Goal: Information Seeking & Learning: Learn about a topic

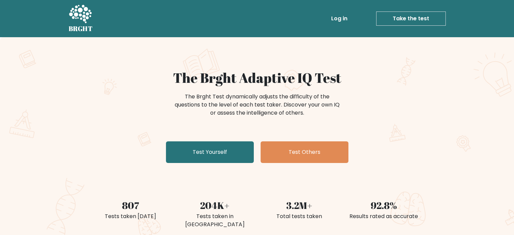
click at [339, 20] on link "Log in" at bounding box center [340, 19] width 22 height 14
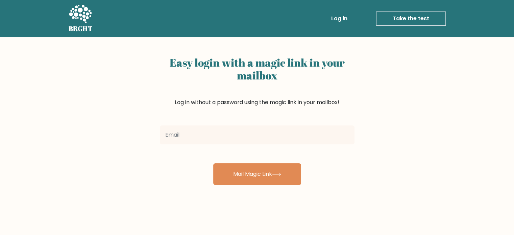
click at [269, 137] on input "email" at bounding box center [257, 134] width 195 height 19
type input "[EMAIL_ADDRESS][DOMAIN_NAME]"
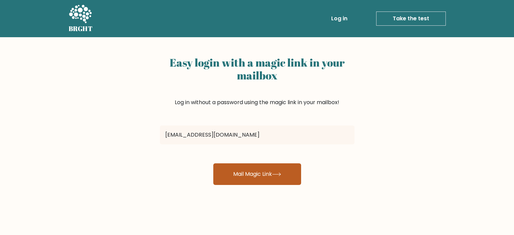
click at [237, 167] on button "Mail Magic Link" at bounding box center [257, 174] width 88 height 22
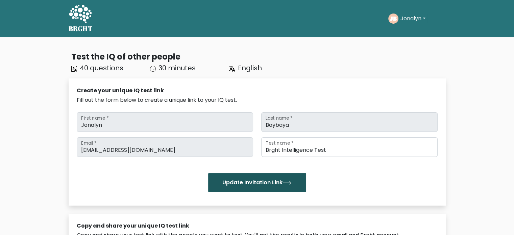
click at [276, 174] on button "Update Invitation Link" at bounding box center [257, 182] width 98 height 19
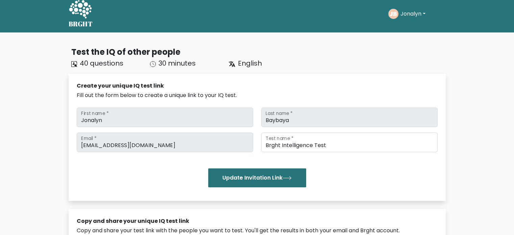
scroll to position [0, 0]
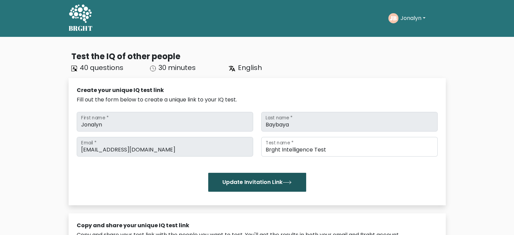
click at [288, 184] on icon "submit" at bounding box center [287, 182] width 9 height 4
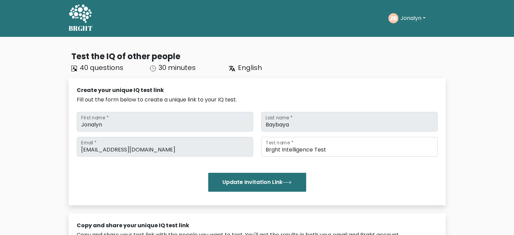
drag, startPoint x: 269, startPoint y: 179, endPoint x: 356, endPoint y: 53, distance: 153.4
click at [274, 174] on button "Update Invitation Link" at bounding box center [257, 182] width 98 height 19
click at [402, 19] on button "Jonalyn" at bounding box center [412, 18] width 29 height 9
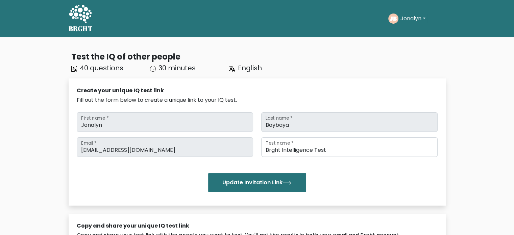
drag, startPoint x: 413, startPoint y: 17, endPoint x: 418, endPoint y: 38, distance: 21.5
click at [413, 17] on button "Jonalyn" at bounding box center [412, 18] width 29 height 9
click at [418, 39] on link "Profile" at bounding box center [415, 43] width 53 height 11
click at [418, 39] on div "Test the IQ of other people 40 questions 30 minutes English Create your unique …" at bounding box center [257, 228] width 514 height 383
click at [416, 20] on button "Jonalyn" at bounding box center [412, 18] width 29 height 9
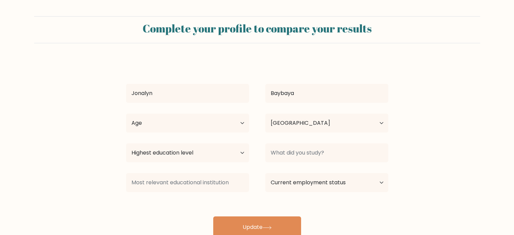
select select "PH"
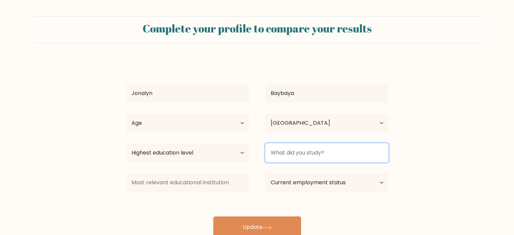
click at [315, 153] on input at bounding box center [326, 152] width 123 height 19
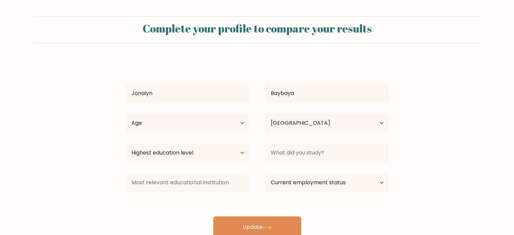
click at [249, 156] on div "Highest education level No schooling Primary Lower Secondary Upper Secondary Oc…" at bounding box center [187, 153] width 139 height 24
click at [222, 150] on select "Highest education level No schooling Primary Lower Secondary Upper Secondary Oc…" at bounding box center [187, 152] width 123 height 19
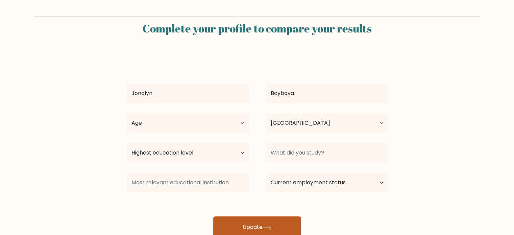
click at [260, 223] on button "Update" at bounding box center [257, 227] width 88 height 22
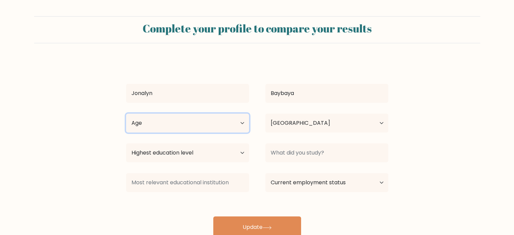
click at [233, 123] on select "Age Under 18 years old 18-24 years old 25-34 years old 35-44 years old 45-54 ye…" at bounding box center [187, 123] width 123 height 19
select select "18_24"
click at [126, 114] on select "Age Under 18 years old 18-24 years old 25-34 years old 35-44 years old 45-54 ye…" at bounding box center [187, 123] width 123 height 19
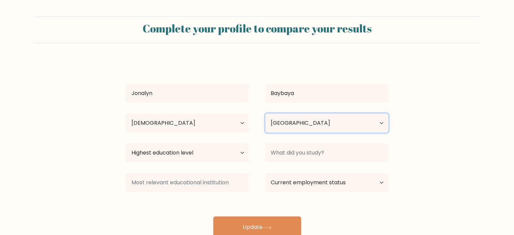
click at [280, 129] on select "Country Afghanistan Albania Algeria American Samoa Andorra Angola Anguilla Anta…" at bounding box center [326, 123] width 123 height 19
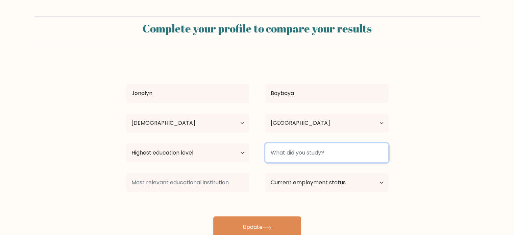
click at [285, 148] on input at bounding box center [326, 152] width 123 height 19
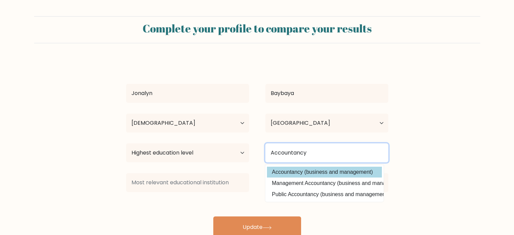
type input "Accountancy"
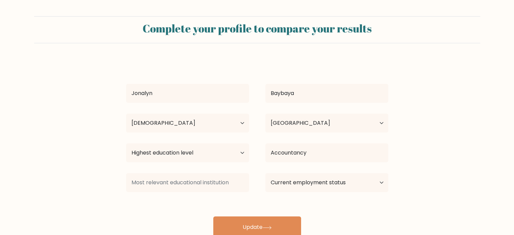
click at [331, 171] on div "Jonalyn Baybaya Age Under 18 years old 18-24 years old 25-34 years old 35-44 ye…" at bounding box center [257, 148] width 270 height 178
click at [295, 186] on select "Current employment status Employed Student Retired Other / prefer not to answer" at bounding box center [326, 182] width 123 height 19
select select "student"
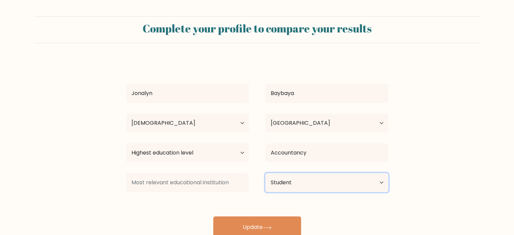
click at [265, 173] on select "Current employment status Employed Student Retired Other / prefer not to answer" at bounding box center [326, 182] width 123 height 19
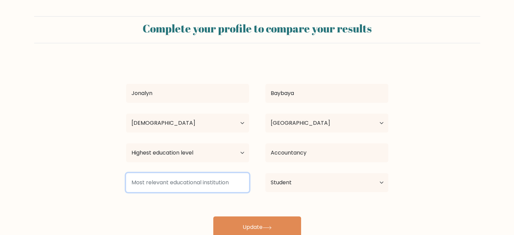
click at [211, 190] on input at bounding box center [187, 182] width 123 height 19
type input "V"
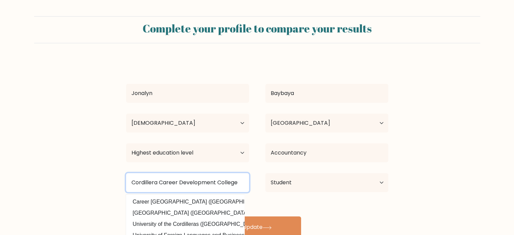
scroll to position [21, 0]
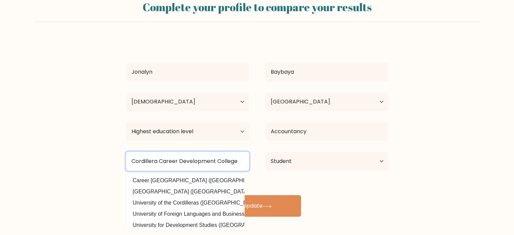
type input "Cordillera Career Development College"
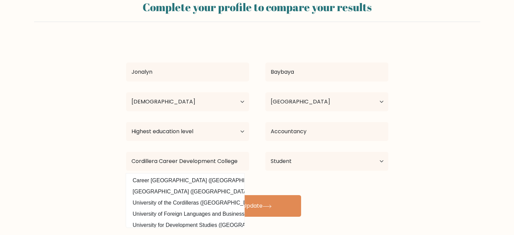
click at [328, 185] on div "Jonalyn Baybaya Age Under 18 years old 18-24 years old 25-34 years old 35-44 ye…" at bounding box center [257, 127] width 270 height 178
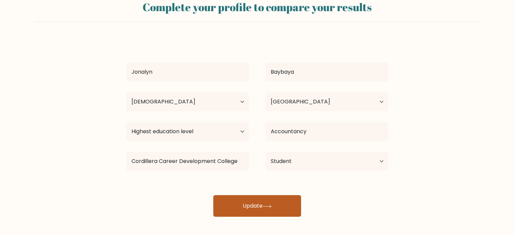
click at [258, 202] on button "Update" at bounding box center [257, 206] width 88 height 22
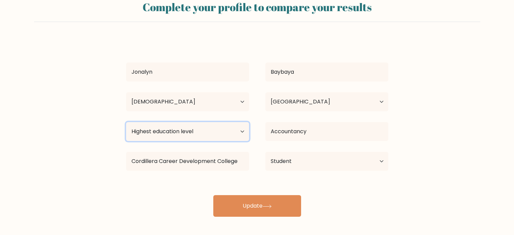
click at [196, 133] on select "Highest education level No schooling Primary Lower Secondary Upper Secondary Oc…" at bounding box center [187, 131] width 123 height 19
select select "upper_secondary"
click at [126, 122] on select "Highest education level No schooling Primary Lower Secondary Upper Secondary Oc…" at bounding box center [187, 131] width 123 height 19
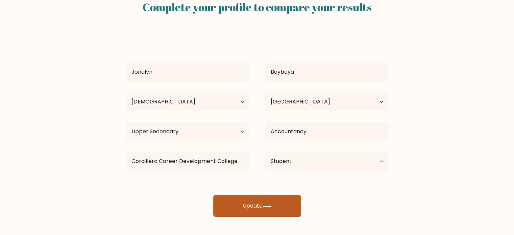
click at [299, 206] on button "Update" at bounding box center [257, 206] width 88 height 22
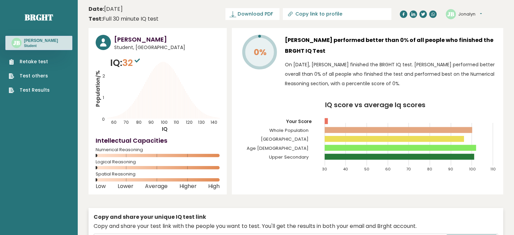
click at [32, 62] on link "Retake test" at bounding box center [29, 61] width 41 height 7
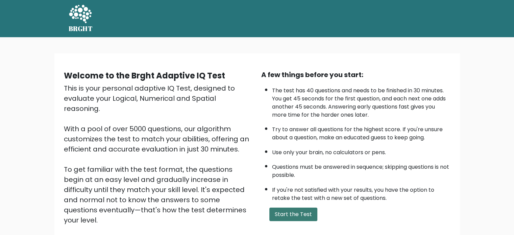
click at [288, 211] on button "Start the Test" at bounding box center [293, 215] width 48 height 14
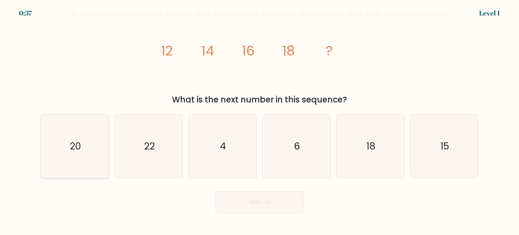
click at [79, 160] on icon "20" at bounding box center [75, 146] width 64 height 64
click at [260, 121] on input "a. 20" at bounding box center [260, 119] width 0 height 3
radio input "true"
click at [245, 212] on button "Next" at bounding box center [260, 202] width 88 height 22
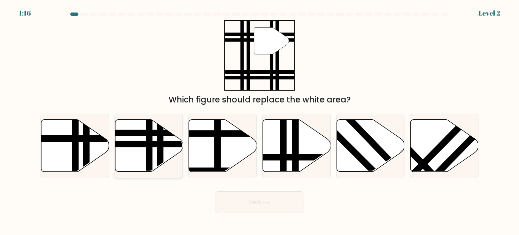
click at [129, 144] on line at bounding box center [126, 144] width 137 height 0
click at [260, 121] on input "b." at bounding box center [260, 119] width 0 height 3
radio input "true"
click at [250, 198] on button "Next" at bounding box center [260, 202] width 88 height 22
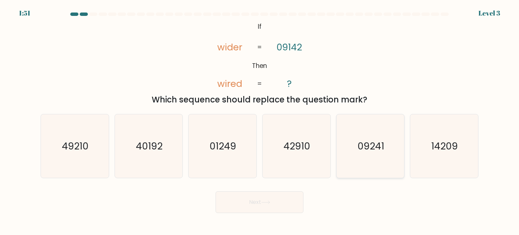
click at [363, 154] on icon "09241" at bounding box center [371, 146] width 64 height 64
click at [260, 121] on input "e. 09241" at bounding box center [260, 119] width 0 height 3
radio input "true"
click at [246, 188] on div "Next" at bounding box center [260, 199] width 446 height 27
click at [246, 198] on button "Next" at bounding box center [260, 202] width 88 height 22
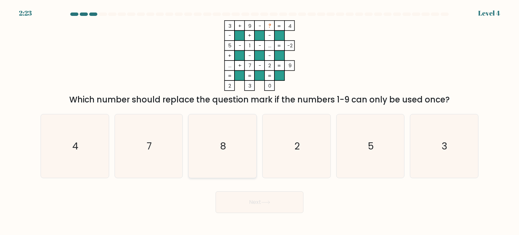
click at [231, 149] on icon "8" at bounding box center [223, 146] width 64 height 64
click at [260, 121] on input "c. 8" at bounding box center [260, 119] width 0 height 3
radio input "true"
click at [241, 194] on button "Next" at bounding box center [260, 202] width 88 height 22
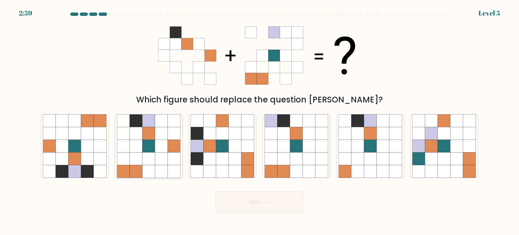
click at [139, 156] on icon at bounding box center [136, 158] width 13 height 13
click at [260, 121] on input "b." at bounding box center [260, 119] width 0 height 3
radio input "true"
click at [270, 206] on button "Next" at bounding box center [260, 202] width 88 height 22
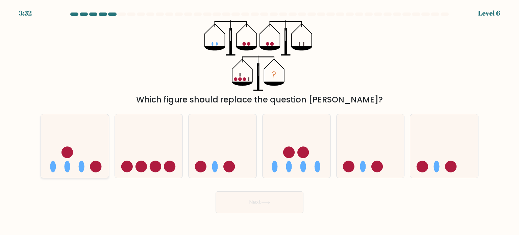
click at [78, 167] on icon at bounding box center [75, 146] width 68 height 56
click at [260, 121] on input "a." at bounding box center [260, 119] width 0 height 3
radio input "true"
click at [275, 203] on button "Next" at bounding box center [260, 202] width 88 height 22
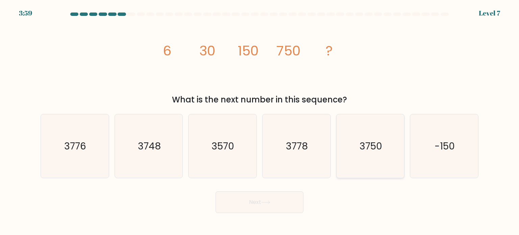
drag, startPoint x: 372, startPoint y: 125, endPoint x: 372, endPoint y: 129, distance: 4.4
click at [372, 127] on icon "3750" at bounding box center [371, 146] width 64 height 64
click at [260, 121] on input "e. 3750" at bounding box center [260, 119] width 0 height 3
radio input "true"
click at [284, 198] on button "Next" at bounding box center [260, 202] width 88 height 22
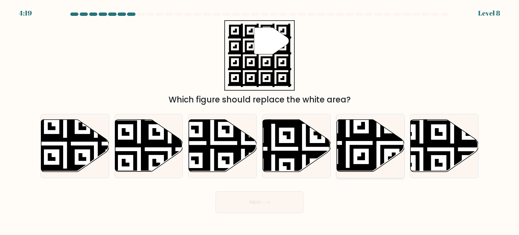
click at [377, 149] on icon at bounding box center [371, 146] width 68 height 52
click at [260, 121] on input "e." at bounding box center [260, 119] width 0 height 3
radio input "true"
click at [282, 194] on button "Next" at bounding box center [260, 202] width 88 height 22
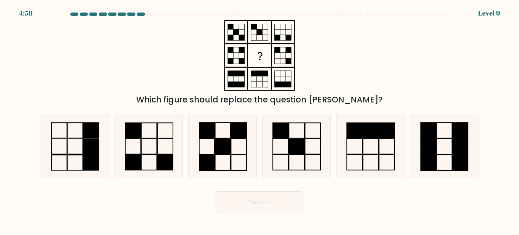
click at [381, 202] on div "Next" at bounding box center [260, 199] width 446 height 27
click at [241, 160] on icon at bounding box center [223, 146] width 64 height 64
click at [260, 121] on input "c." at bounding box center [260, 119] width 0 height 3
radio input "true"
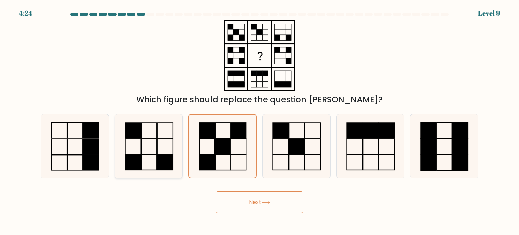
click at [158, 149] on icon at bounding box center [149, 146] width 64 height 64
click at [260, 121] on input "b." at bounding box center [260, 119] width 0 height 3
radio input "true"
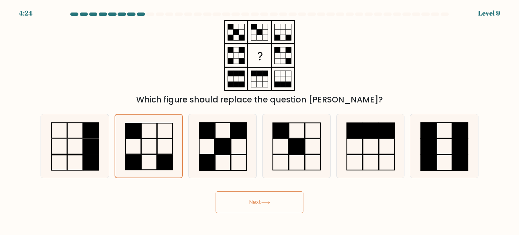
click at [258, 198] on button "Next" at bounding box center [260, 202] width 88 height 22
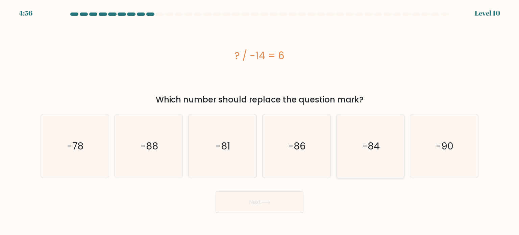
click at [369, 170] on icon "-84" at bounding box center [371, 146] width 64 height 64
click at [260, 121] on input "e. -84" at bounding box center [260, 119] width 0 height 3
radio input "true"
click at [261, 201] on button "Next" at bounding box center [260, 202] width 88 height 22
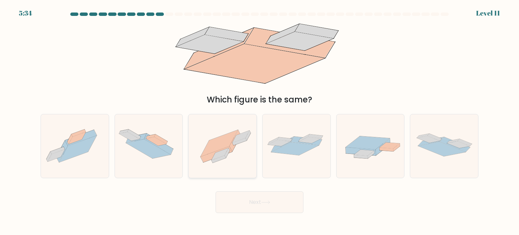
click at [224, 150] on icon at bounding box center [220, 154] width 17 height 12
click at [260, 121] on input "c." at bounding box center [260, 119] width 0 height 3
radio input "true"
click at [258, 203] on button "Next" at bounding box center [260, 202] width 88 height 22
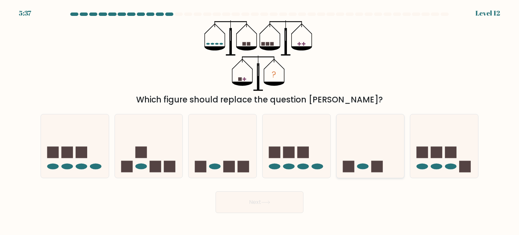
click at [372, 165] on rect at bounding box center [376, 166] width 11 height 11
click at [260, 121] on input "e." at bounding box center [260, 119] width 0 height 3
radio input "true"
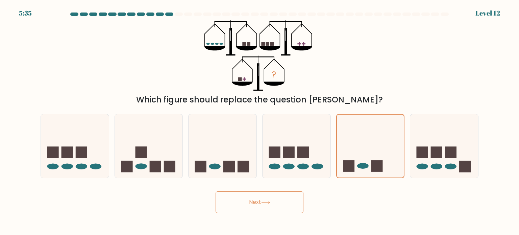
click at [274, 196] on button "Next" at bounding box center [260, 202] width 88 height 22
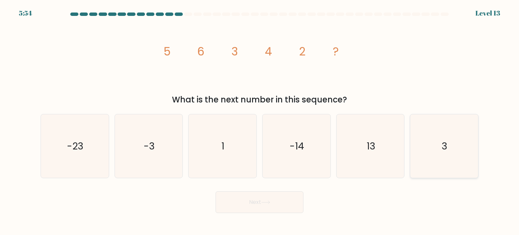
click at [450, 162] on icon "3" at bounding box center [444, 146] width 64 height 64
click at [260, 121] on input "f. 3" at bounding box center [260, 119] width 0 height 3
radio input "true"
click at [269, 185] on form at bounding box center [259, 113] width 519 height 200
click at [270, 194] on button "Next" at bounding box center [260, 202] width 88 height 22
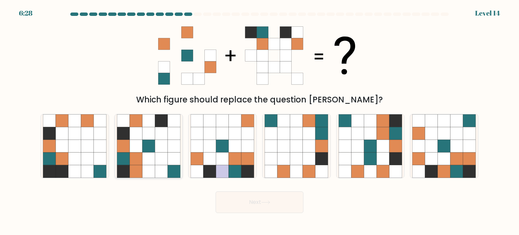
click at [127, 144] on icon at bounding box center [123, 146] width 13 height 13
click at [260, 121] on input "b." at bounding box center [260, 119] width 0 height 3
radio input "true"
click at [457, 169] on icon at bounding box center [457, 171] width 13 height 13
click at [260, 121] on input "f." at bounding box center [260, 119] width 0 height 3
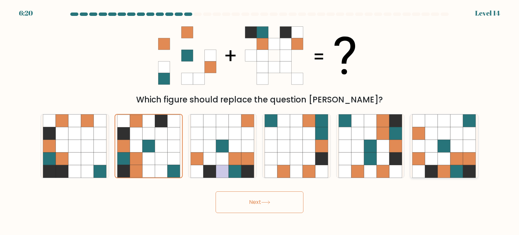
radio input "true"
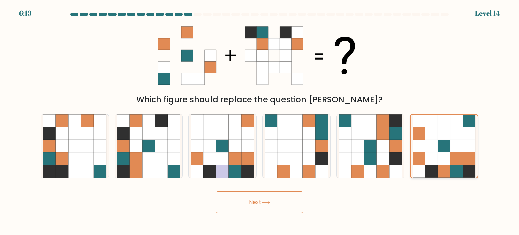
click at [440, 149] on icon at bounding box center [444, 146] width 13 height 13
click at [260, 121] on input "f." at bounding box center [260, 119] width 0 height 3
click at [289, 200] on button "Next" at bounding box center [260, 202] width 88 height 22
click at [278, 205] on button "Next" at bounding box center [260, 202] width 88 height 22
click at [440, 169] on icon at bounding box center [444, 171] width 13 height 13
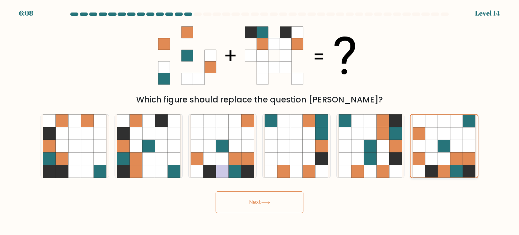
click at [260, 121] on input "f." at bounding box center [260, 119] width 0 height 3
click at [272, 198] on button "Next" at bounding box center [260, 202] width 88 height 22
click at [400, 198] on div "Next" at bounding box center [260, 199] width 446 height 27
drag, startPoint x: 400, startPoint y: 198, endPoint x: 444, endPoint y: 157, distance: 60.3
click at [401, 198] on div "Next" at bounding box center [260, 199] width 446 height 27
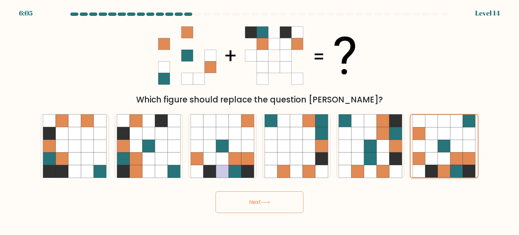
click at [444, 156] on icon at bounding box center [444, 158] width 13 height 13
click at [260, 121] on input "f." at bounding box center [260, 119] width 0 height 3
drag, startPoint x: 257, startPoint y: 201, endPoint x: 330, endPoint y: 185, distance: 74.5
click at [258, 201] on button "Next" at bounding box center [260, 202] width 88 height 22
drag, startPoint x: 447, startPoint y: 163, endPoint x: 375, endPoint y: 177, distance: 73.7
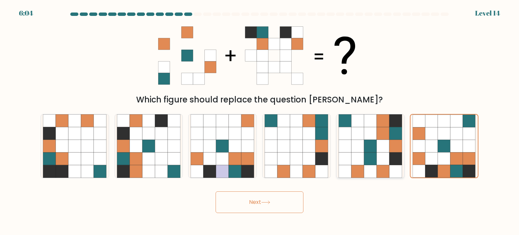
click at [446, 163] on icon at bounding box center [444, 158] width 13 height 13
click at [260, 121] on input "f." at bounding box center [260, 119] width 0 height 3
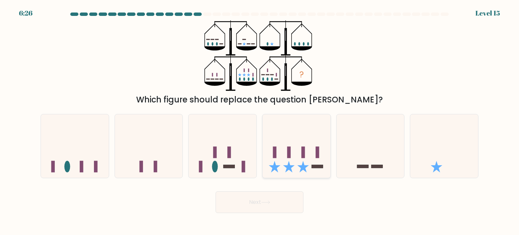
click at [280, 172] on icon at bounding box center [297, 146] width 68 height 56
click at [260, 121] on input "d." at bounding box center [260, 119] width 0 height 3
radio input "true"
click at [229, 170] on icon at bounding box center [223, 146] width 68 height 56
click at [260, 121] on input "c." at bounding box center [260, 119] width 0 height 3
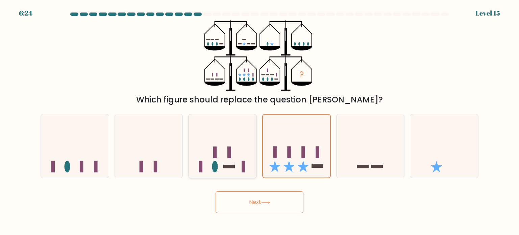
radio input "true"
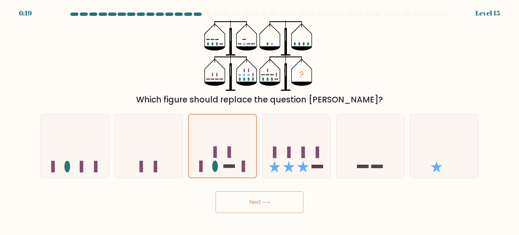
click at [254, 198] on button "Next" at bounding box center [260, 202] width 88 height 22
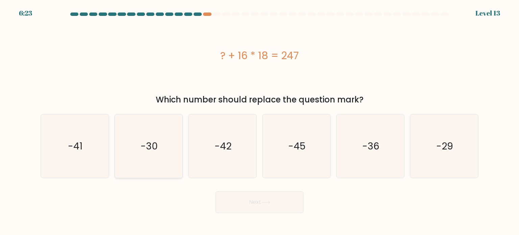
click at [152, 144] on text "-30" at bounding box center [149, 146] width 17 height 14
click at [260, 121] on input "b. -30" at bounding box center [260, 119] width 0 height 3
radio input "true"
click at [466, 166] on icon "-29" at bounding box center [444, 146] width 64 height 64
click at [260, 121] on input "f. -29" at bounding box center [260, 119] width 0 height 3
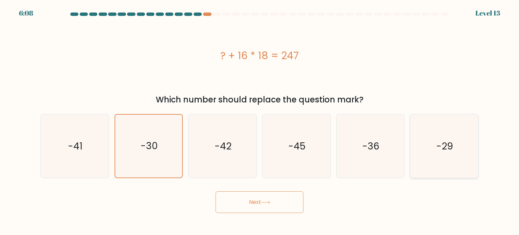
radio input "true"
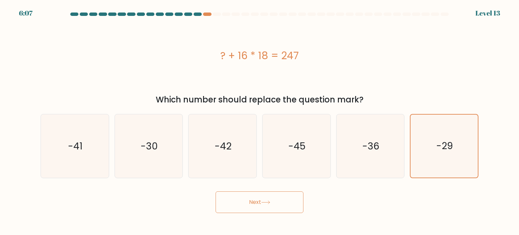
click at [274, 200] on button "Next" at bounding box center [260, 202] width 88 height 22
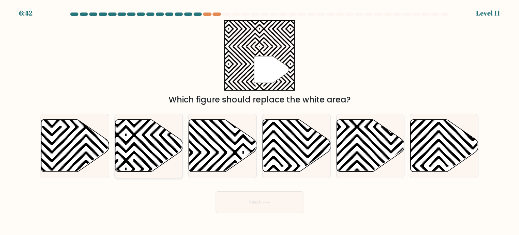
click at [149, 162] on icon at bounding box center [149, 146] width 68 height 52
click at [260, 121] on input "b." at bounding box center [260, 119] width 0 height 3
radio input "true"
click at [267, 205] on button "Next" at bounding box center [260, 202] width 88 height 22
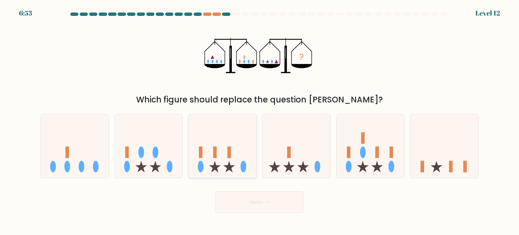
click at [232, 157] on icon at bounding box center [223, 146] width 68 height 56
click at [260, 121] on input "c." at bounding box center [260, 119] width 0 height 3
radio input "true"
click at [252, 207] on button "Next" at bounding box center [260, 202] width 88 height 22
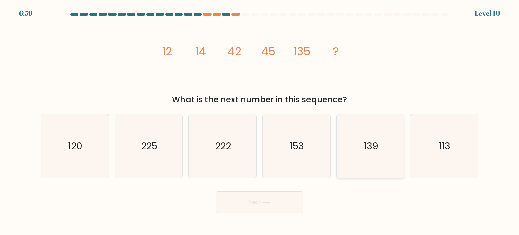
click at [375, 147] on text "139" at bounding box center [371, 146] width 15 height 14
click at [260, 121] on input "e. 139" at bounding box center [260, 119] width 0 height 3
radio input "true"
click at [280, 203] on button "Next" at bounding box center [260, 202] width 88 height 22
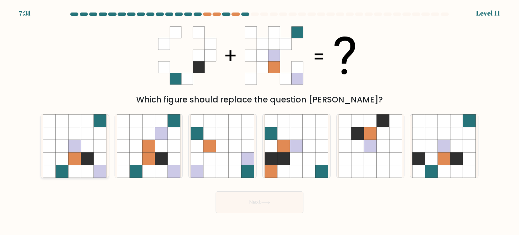
click at [59, 143] on icon at bounding box center [62, 146] width 13 height 13
click at [260, 121] on input "a." at bounding box center [260, 119] width 0 height 3
radio input "true"
click at [258, 204] on button "Next" at bounding box center [260, 202] width 88 height 22
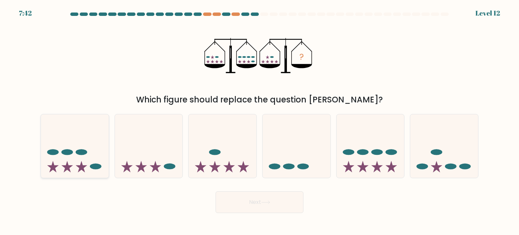
click at [88, 161] on icon at bounding box center [75, 146] width 68 height 56
click at [260, 121] on input "a." at bounding box center [260, 119] width 0 height 3
radio input "true"
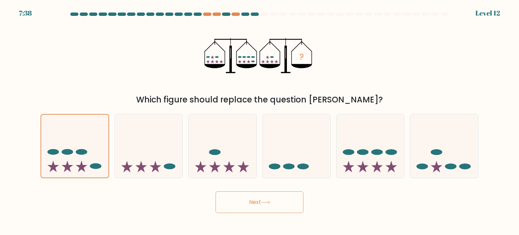
click at [257, 208] on button "Next" at bounding box center [260, 202] width 88 height 22
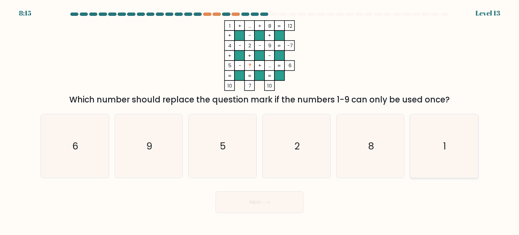
click at [444, 161] on icon "1" at bounding box center [444, 146] width 64 height 64
click at [260, 121] on input "f. 1" at bounding box center [260, 119] width 0 height 3
radio input "true"
click at [260, 202] on button "Next" at bounding box center [260, 202] width 88 height 22
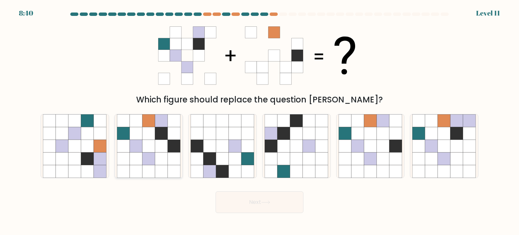
click at [161, 140] on icon at bounding box center [161, 146] width 13 height 13
click at [260, 121] on input "b." at bounding box center [260, 119] width 0 height 3
radio input "true"
click at [236, 194] on button "Next" at bounding box center [260, 202] width 88 height 22
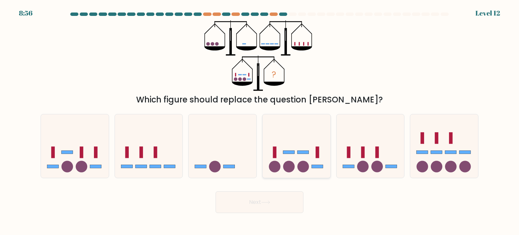
click at [279, 170] on circle at bounding box center [274, 166] width 11 height 11
click at [260, 121] on input "d." at bounding box center [260, 119] width 0 height 3
radio input "true"
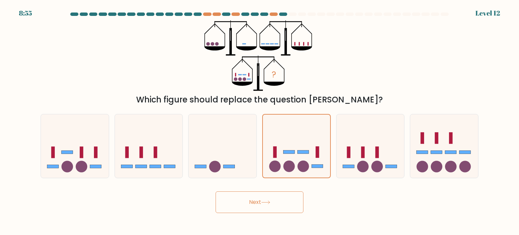
click at [272, 205] on button "Next" at bounding box center [260, 202] width 88 height 22
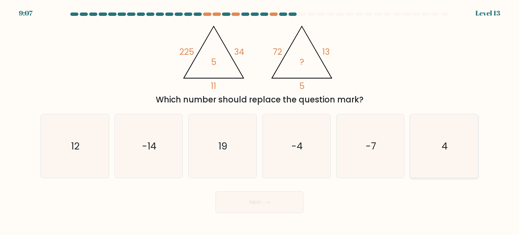
click at [469, 162] on icon "4" at bounding box center [444, 146] width 64 height 64
click at [260, 121] on input "f. 4" at bounding box center [260, 119] width 0 height 3
radio input "true"
click at [250, 208] on button "Next" at bounding box center [260, 202] width 88 height 22
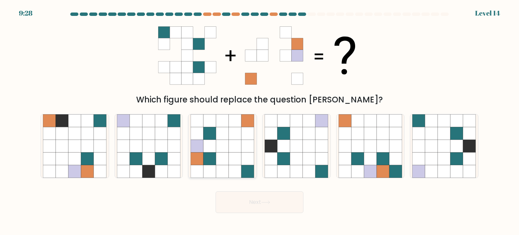
click at [218, 131] on icon at bounding box center [222, 133] width 13 height 13
click at [260, 121] on input "c." at bounding box center [260, 119] width 0 height 3
radio input "true"
click at [260, 192] on button "Next" at bounding box center [260, 202] width 88 height 22
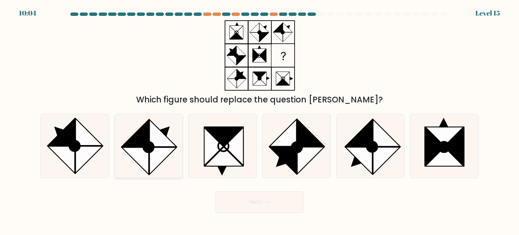
click at [151, 142] on icon at bounding box center [149, 146] width 64 height 64
click at [260, 121] on input "b." at bounding box center [260, 119] width 0 height 3
radio input "true"
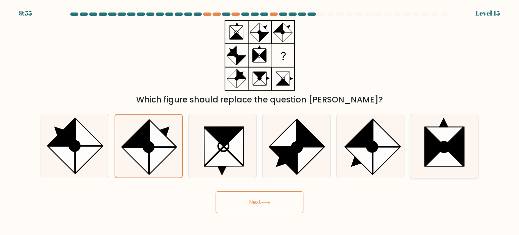
click at [448, 150] on icon at bounding box center [444, 147] width 10 height 10
click at [260, 121] on input "f." at bounding box center [260, 119] width 0 height 3
radio input "true"
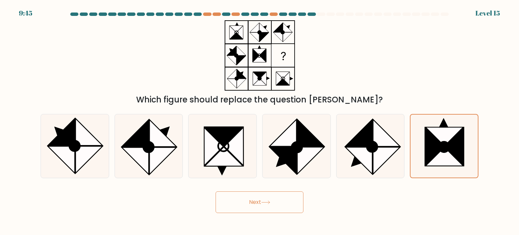
click at [268, 197] on button "Next" at bounding box center [260, 202] width 88 height 22
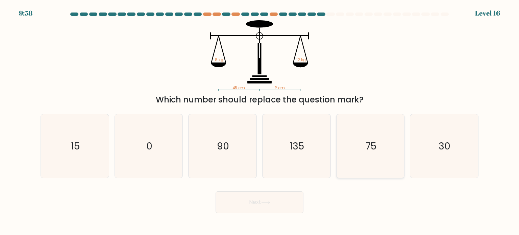
click at [366, 165] on icon "75" at bounding box center [371, 146] width 64 height 64
click at [260, 121] on input "e. 75" at bounding box center [260, 119] width 0 height 3
radio input "true"
click at [260, 209] on button "Next" at bounding box center [260, 202] width 88 height 22
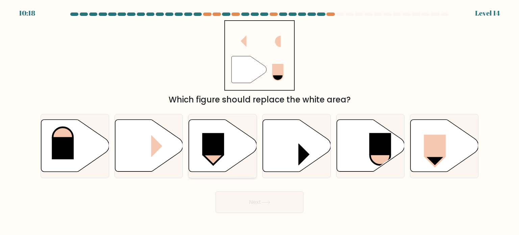
click at [220, 156] on rect at bounding box center [213, 155] width 19 height 19
click at [260, 121] on input "c." at bounding box center [260, 119] width 0 height 3
radio input "true"
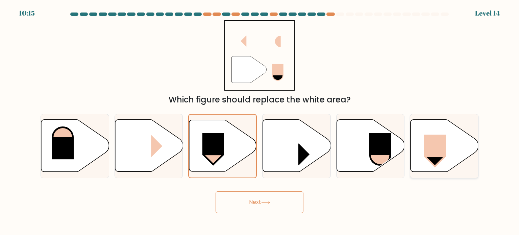
click at [423, 160] on icon at bounding box center [445, 146] width 68 height 52
click at [260, 121] on input "f." at bounding box center [260, 119] width 0 height 3
radio input "true"
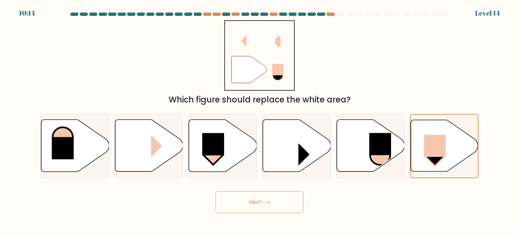
click at [286, 202] on button "Next" at bounding box center [260, 202] width 88 height 22
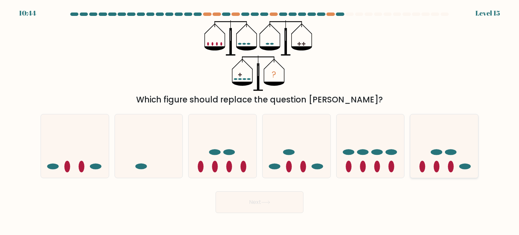
click at [449, 170] on ellipse at bounding box center [451, 166] width 6 height 11
click at [260, 121] on input "f." at bounding box center [260, 119] width 0 height 3
radio input "true"
click at [273, 193] on button "Next" at bounding box center [260, 202] width 88 height 22
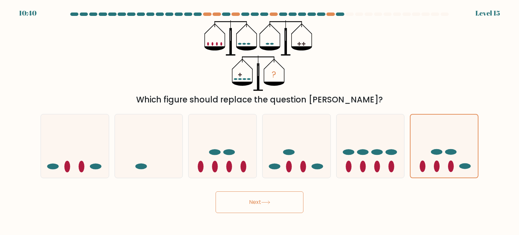
click at [367, 194] on div "Next" at bounding box center [260, 199] width 446 height 27
click at [251, 208] on button "Next" at bounding box center [260, 202] width 88 height 22
click at [285, 212] on button "Next" at bounding box center [260, 202] width 88 height 22
click at [449, 172] on icon at bounding box center [444, 146] width 67 height 56
click at [260, 121] on input "f." at bounding box center [260, 119] width 0 height 3
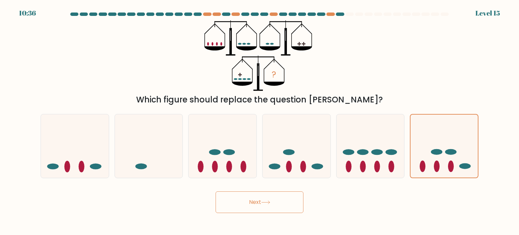
click at [246, 202] on button "Next" at bounding box center [260, 202] width 88 height 22
click at [434, 161] on icon at bounding box center [444, 146] width 67 height 56
click at [260, 121] on input "f." at bounding box center [260, 119] width 0 height 3
click at [232, 206] on button "Next" at bounding box center [260, 202] width 88 height 22
drag, startPoint x: 233, startPoint y: 207, endPoint x: 237, endPoint y: 209, distance: 4.4
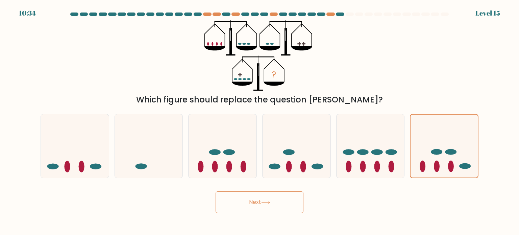
click at [235, 209] on button "Next" at bounding box center [260, 202] width 88 height 22
click at [237, 209] on button "Next" at bounding box center [260, 202] width 88 height 22
drag, startPoint x: 237, startPoint y: 209, endPoint x: 265, endPoint y: 203, distance: 28.4
click at [237, 209] on button "Next" at bounding box center [260, 202] width 88 height 22
click at [422, 192] on div "Next" at bounding box center [260, 199] width 446 height 27
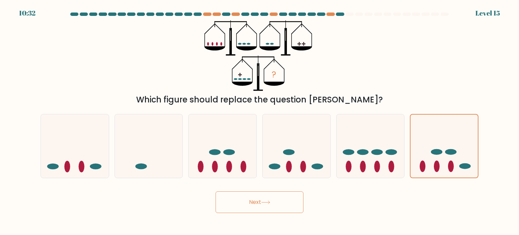
click at [423, 193] on div "Next" at bounding box center [260, 199] width 446 height 27
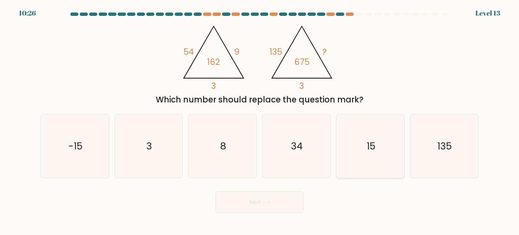
drag, startPoint x: 364, startPoint y: 146, endPoint x: 362, endPoint y: 139, distance: 7.3
click at [364, 146] on icon "15" at bounding box center [371, 146] width 64 height 64
click at [260, 121] on input "e. 15" at bounding box center [260, 119] width 0 height 3
radio input "true"
click at [279, 196] on button "Next" at bounding box center [260, 202] width 88 height 22
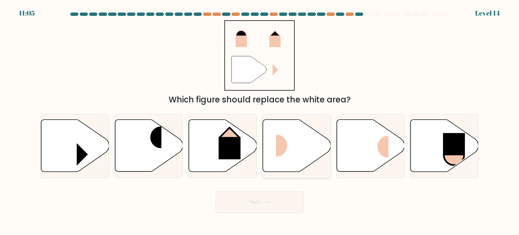
drag, startPoint x: 273, startPoint y: 141, endPoint x: 300, endPoint y: 159, distance: 32.4
click at [275, 141] on icon at bounding box center [297, 146] width 68 height 52
click at [260, 121] on input "d." at bounding box center [260, 119] width 0 height 3
radio input "true"
click at [262, 200] on button "Next" at bounding box center [260, 202] width 88 height 22
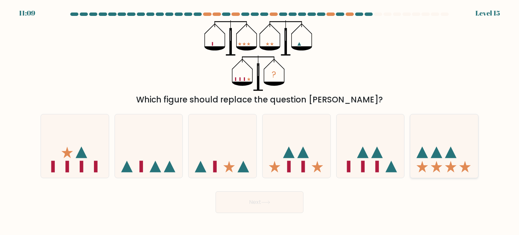
click at [450, 155] on icon at bounding box center [450, 151] width 11 height 11
click at [260, 121] on input "f." at bounding box center [260, 119] width 0 height 3
radio input "true"
click at [261, 215] on body "11:09 Level 15" at bounding box center [259, 117] width 519 height 235
click at [258, 201] on button "Next" at bounding box center [260, 202] width 88 height 22
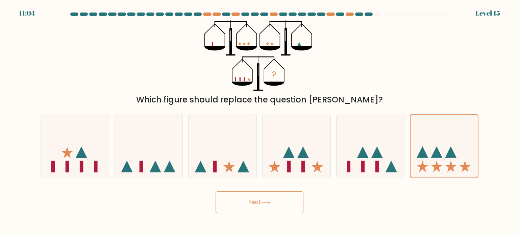
click at [415, 198] on div "Next" at bounding box center [260, 199] width 446 height 27
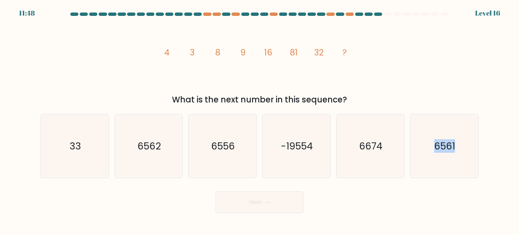
drag, startPoint x: 435, startPoint y: 162, endPoint x: 426, endPoint y: 195, distance: 34.4
click at [426, 195] on form at bounding box center [259, 113] width 519 height 200
click at [397, 193] on div "Next" at bounding box center [260, 199] width 446 height 27
click at [434, 159] on icon "6561" at bounding box center [444, 146] width 64 height 64
click at [260, 121] on input "f. 6561" at bounding box center [260, 119] width 0 height 3
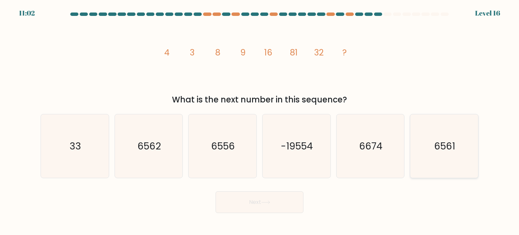
radio input "true"
drag, startPoint x: 75, startPoint y: 150, endPoint x: 263, endPoint y: 192, distance: 193.1
click at [78, 151] on text "33" at bounding box center [75, 146] width 11 height 14
click at [260, 121] on input "a. 33" at bounding box center [260, 119] width 0 height 3
radio input "true"
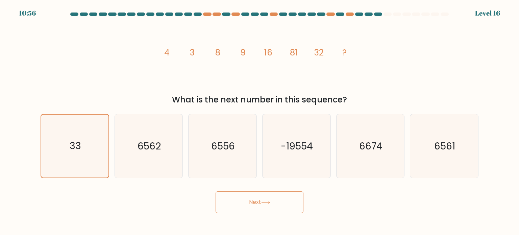
click at [282, 193] on button "Next" at bounding box center [260, 202] width 88 height 22
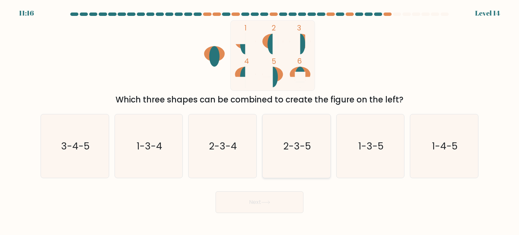
click at [293, 161] on icon "2-3-5" at bounding box center [297, 146] width 64 height 64
click at [260, 121] on input "d. 2-3-5" at bounding box center [260, 119] width 0 height 3
radio input "true"
click at [283, 200] on button "Next" at bounding box center [260, 202] width 88 height 22
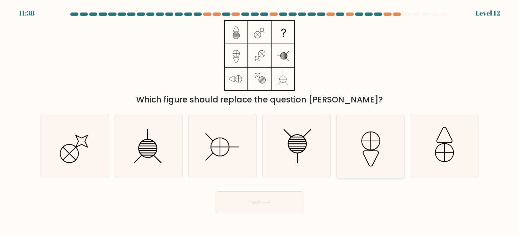
click at [368, 155] on icon at bounding box center [371, 146] width 64 height 64
click at [260, 121] on input "e." at bounding box center [260, 119] width 0 height 3
radio input "true"
click at [261, 194] on button "Next" at bounding box center [260, 202] width 88 height 22
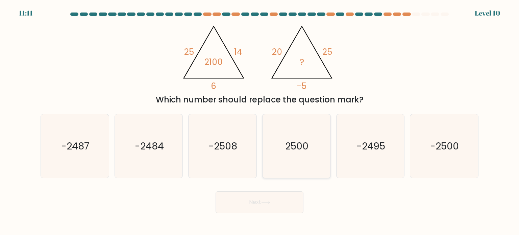
click at [313, 151] on icon "2500" at bounding box center [297, 146] width 64 height 64
click at [260, 121] on input "d. 2500" at bounding box center [260, 119] width 0 height 3
radio input "true"
click at [430, 155] on icon "-2500" at bounding box center [444, 146] width 64 height 64
click at [260, 121] on input "f. -2500" at bounding box center [260, 119] width 0 height 3
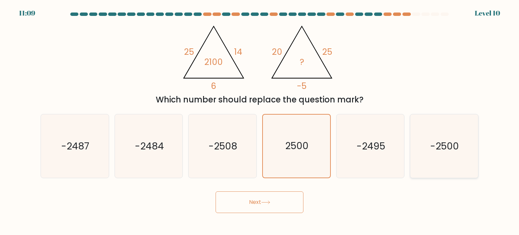
radio input "true"
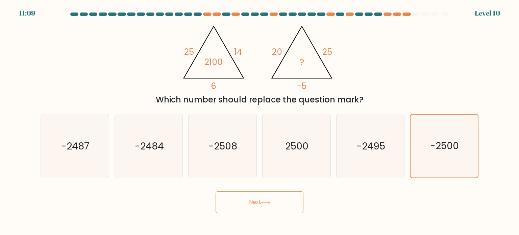
click at [257, 205] on button "Next" at bounding box center [260, 202] width 88 height 22
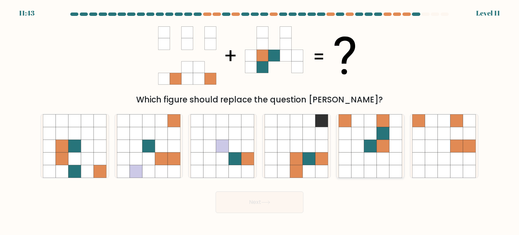
click at [362, 139] on icon at bounding box center [357, 133] width 13 height 13
click at [260, 121] on input "e." at bounding box center [260, 119] width 0 height 3
radio input "true"
click at [253, 202] on button "Next" at bounding box center [260, 202] width 88 height 22
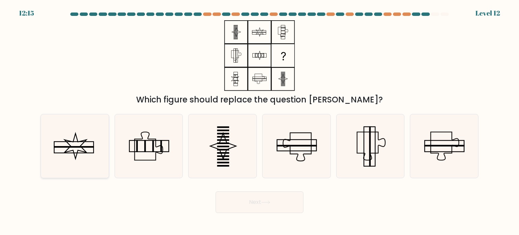
click at [93, 158] on icon at bounding box center [75, 146] width 64 height 64
click at [260, 121] on input "a." at bounding box center [260, 119] width 0 height 3
radio input "true"
click at [276, 200] on button "Next" at bounding box center [260, 202] width 88 height 22
click at [109, 209] on div "Next" at bounding box center [260, 199] width 446 height 27
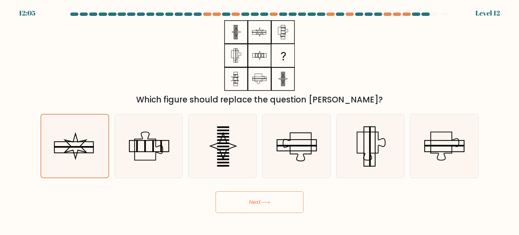
click at [233, 202] on button "Next" at bounding box center [260, 202] width 88 height 22
click at [107, 203] on div "Next" at bounding box center [260, 199] width 446 height 27
click at [96, 171] on icon at bounding box center [74, 146] width 63 height 63
click at [260, 121] on input "a." at bounding box center [260, 119] width 0 height 3
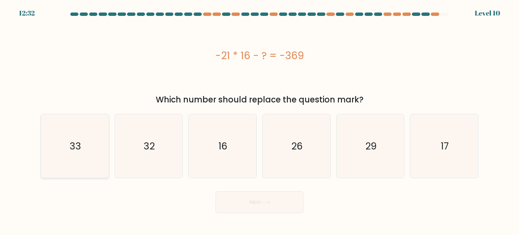
drag, startPoint x: 88, startPoint y: 144, endPoint x: 89, endPoint y: 131, distance: 12.9
click at [88, 143] on icon "33" at bounding box center [75, 146] width 64 height 64
click at [260, 121] on input "a. 33" at bounding box center [260, 119] width 0 height 3
radio input "true"
click at [242, 201] on button "Next" at bounding box center [260, 202] width 88 height 22
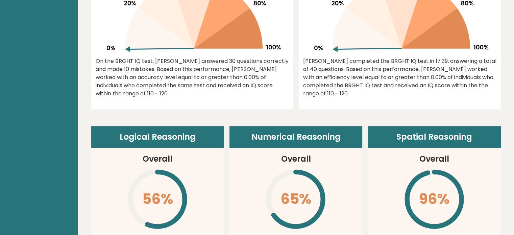
scroll to position [331, 0]
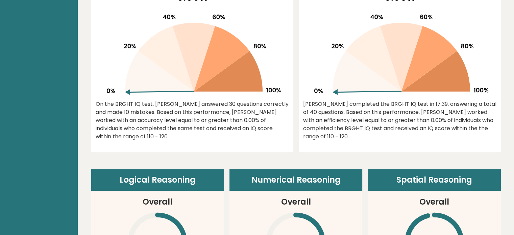
click at [454, 86] on icon at bounding box center [436, 71] width 69 height 41
click at [373, 89] on icon at bounding box center [367, 71] width 69 height 41
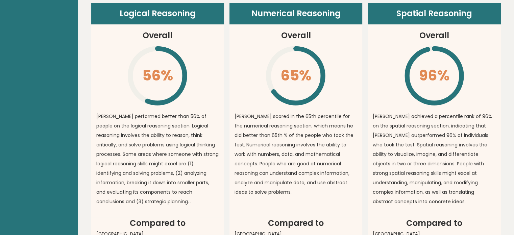
scroll to position [490, 0]
